Goal: Navigation & Orientation: Find specific page/section

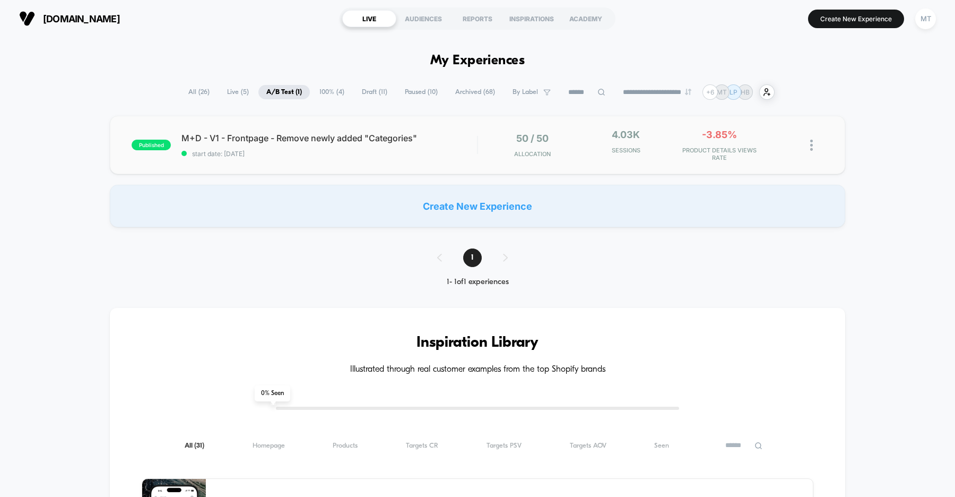
click at [394, 159] on div "published M+D - V1 - Frontpage - Remove newly added "Categories" start date: 8/…" at bounding box center [477, 145] width 735 height 58
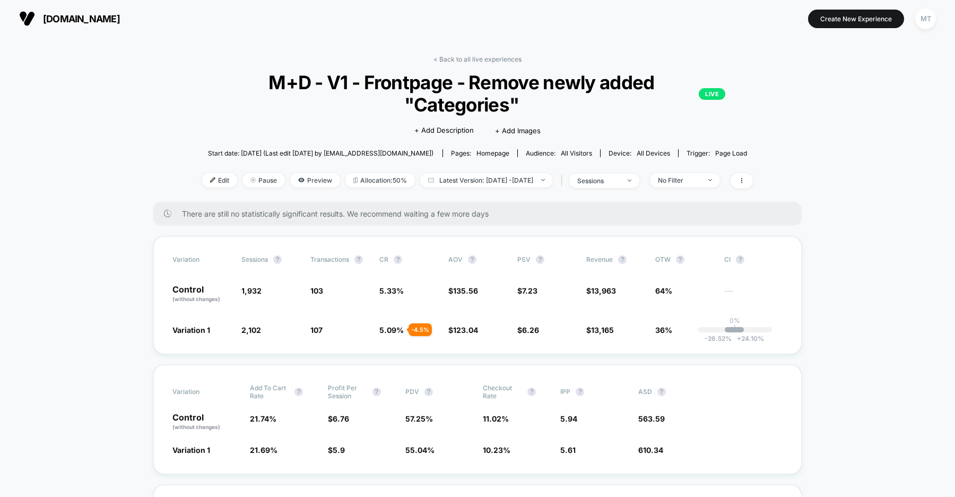
click at [100, 20] on span "us.organicbasics.com" at bounding box center [81, 18] width 77 height 11
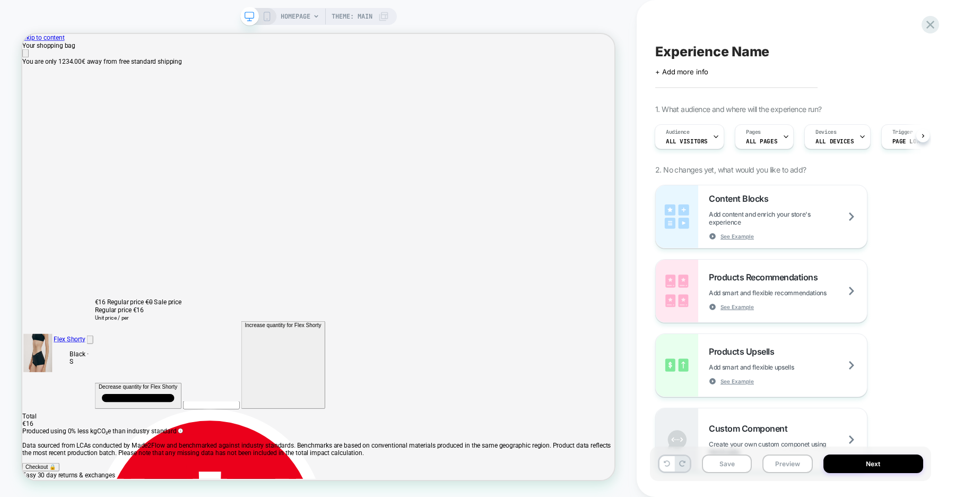
click at [923, 31] on div "Experience Name Click to edit experience details + Add more info 1. What audien…" at bounding box center [790, 248] width 281 height 475
click at [926, 28] on icon at bounding box center [930, 25] width 14 height 14
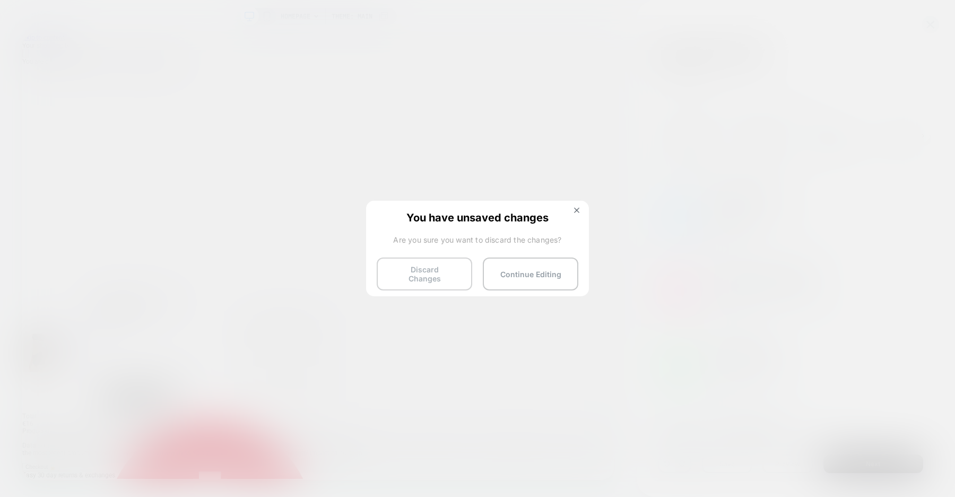
click at [410, 273] on button "Discard Changes" at bounding box center [425, 273] width 96 height 33
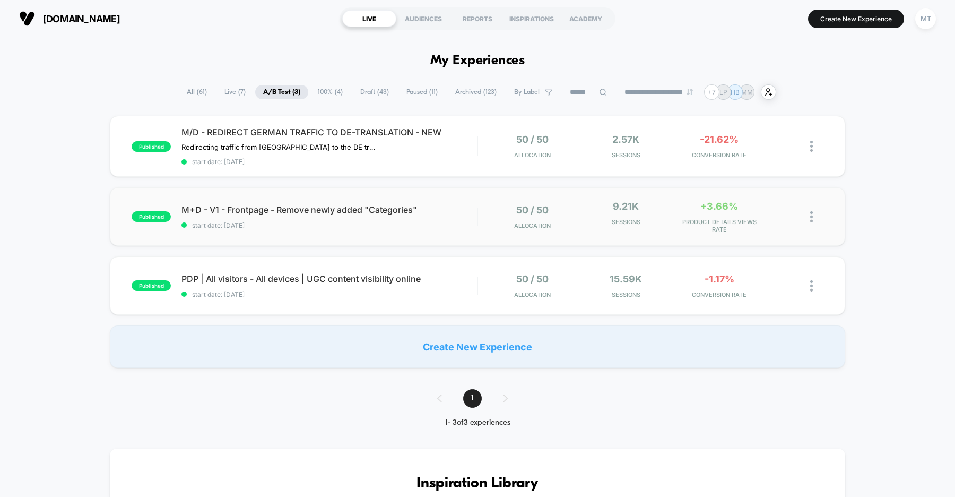
click at [354, 230] on div "published M+D - V1 - Frontpage - Remove newly added "Categories" start date: [D…" at bounding box center [477, 216] width 735 height 58
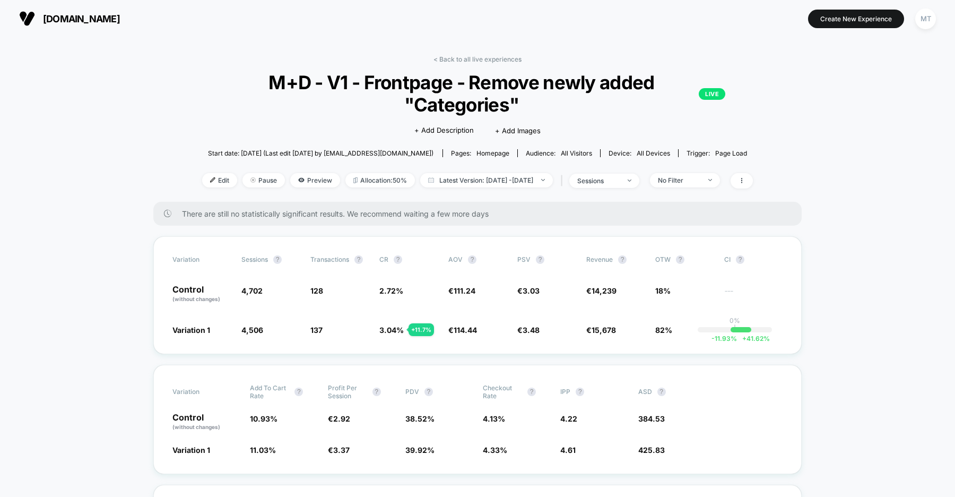
click at [112, 19] on span "[DOMAIN_NAME]" at bounding box center [81, 18] width 77 height 11
